Goal: Information Seeking & Learning: Learn about a topic

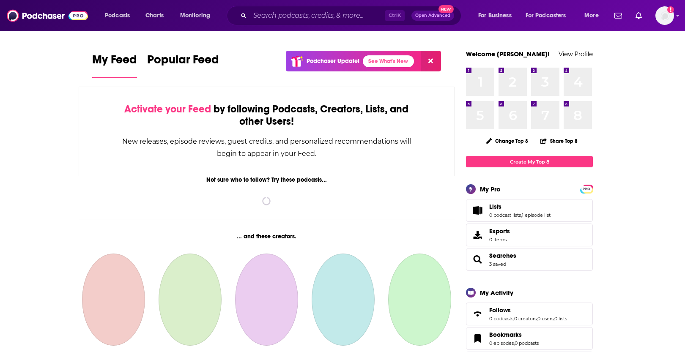
click at [81, 198] on div "spinner" at bounding box center [267, 201] width 376 height 8
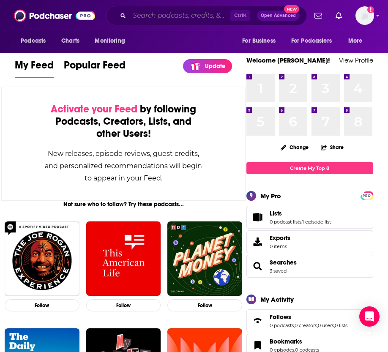
click at [191, 11] on input "Search podcasts, credits, & more..." at bounding box center [179, 16] width 101 height 14
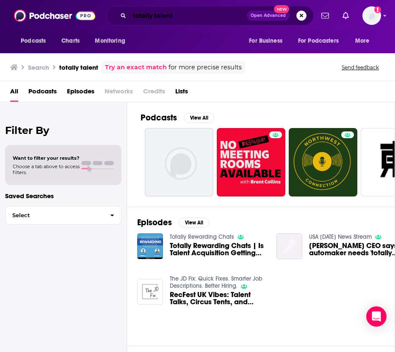
click at [211, 16] on input "totally talent" at bounding box center [187, 16] width 117 height 14
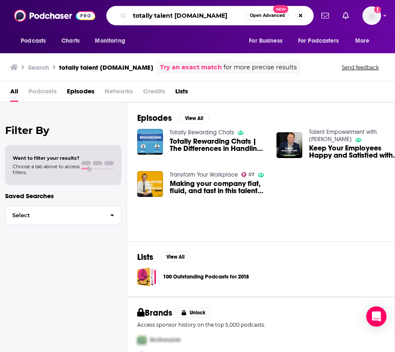
click at [185, 16] on input "totally talent [DOMAIN_NAME]" at bounding box center [187, 16] width 116 height 14
type input "totally talent"
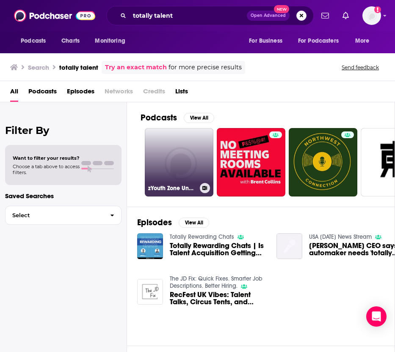
click at [166, 157] on link "zYouth Zone Unplugged 2018" at bounding box center [179, 162] width 69 height 69
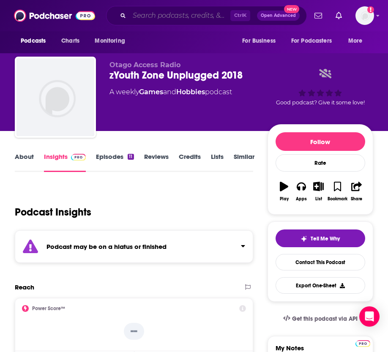
click at [169, 15] on input "Search podcasts, credits, & more..." at bounding box center [179, 16] width 101 height 14
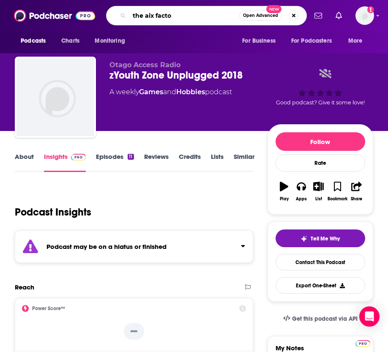
type input "the aix factor"
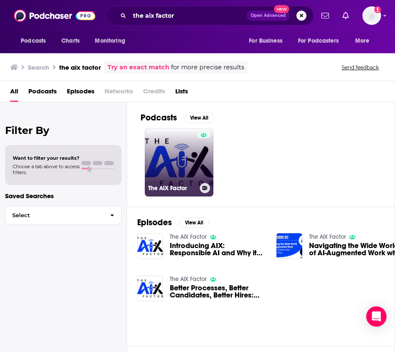
click at [181, 152] on link "The AIX Factor" at bounding box center [179, 162] width 69 height 69
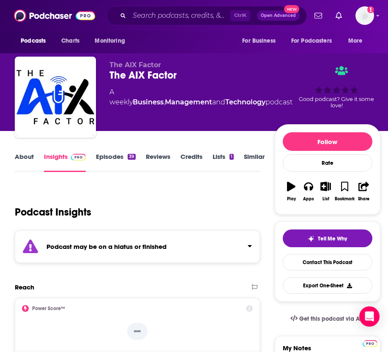
click at [212, 190] on div "Podcast Insights" at bounding box center [134, 207] width 239 height 43
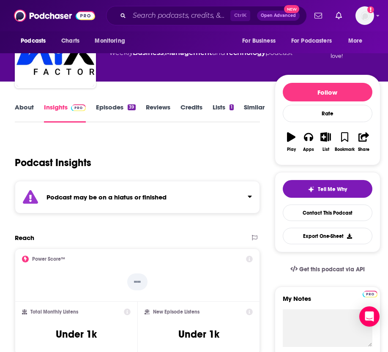
scroll to position [50, 0]
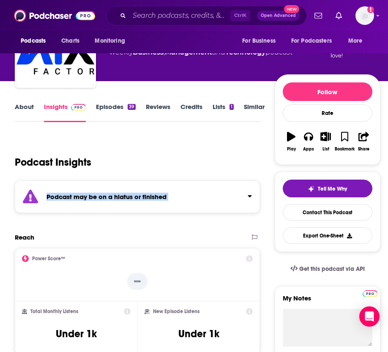
drag, startPoint x: 212, startPoint y: 190, endPoint x: 219, endPoint y: 165, distance: 26.7
drag, startPoint x: 219, startPoint y: 165, endPoint x: 165, endPoint y: 167, distance: 53.8
click at [165, 167] on div "Podcast Insights" at bounding box center [134, 157] width 239 height 43
